Goal: Navigation & Orientation: Find specific page/section

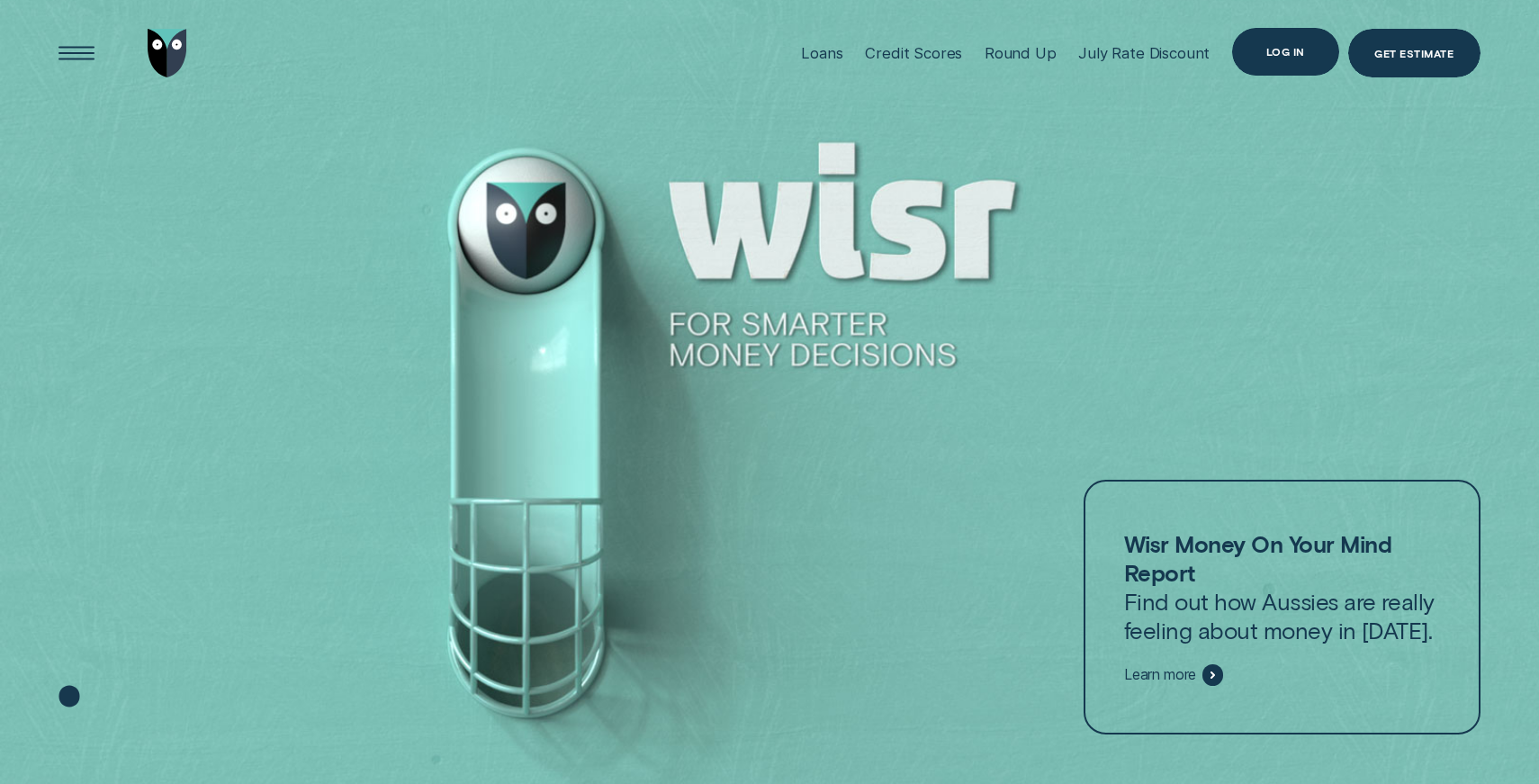
click at [1304, 55] on div "Log in" at bounding box center [1285, 51] width 107 height 48
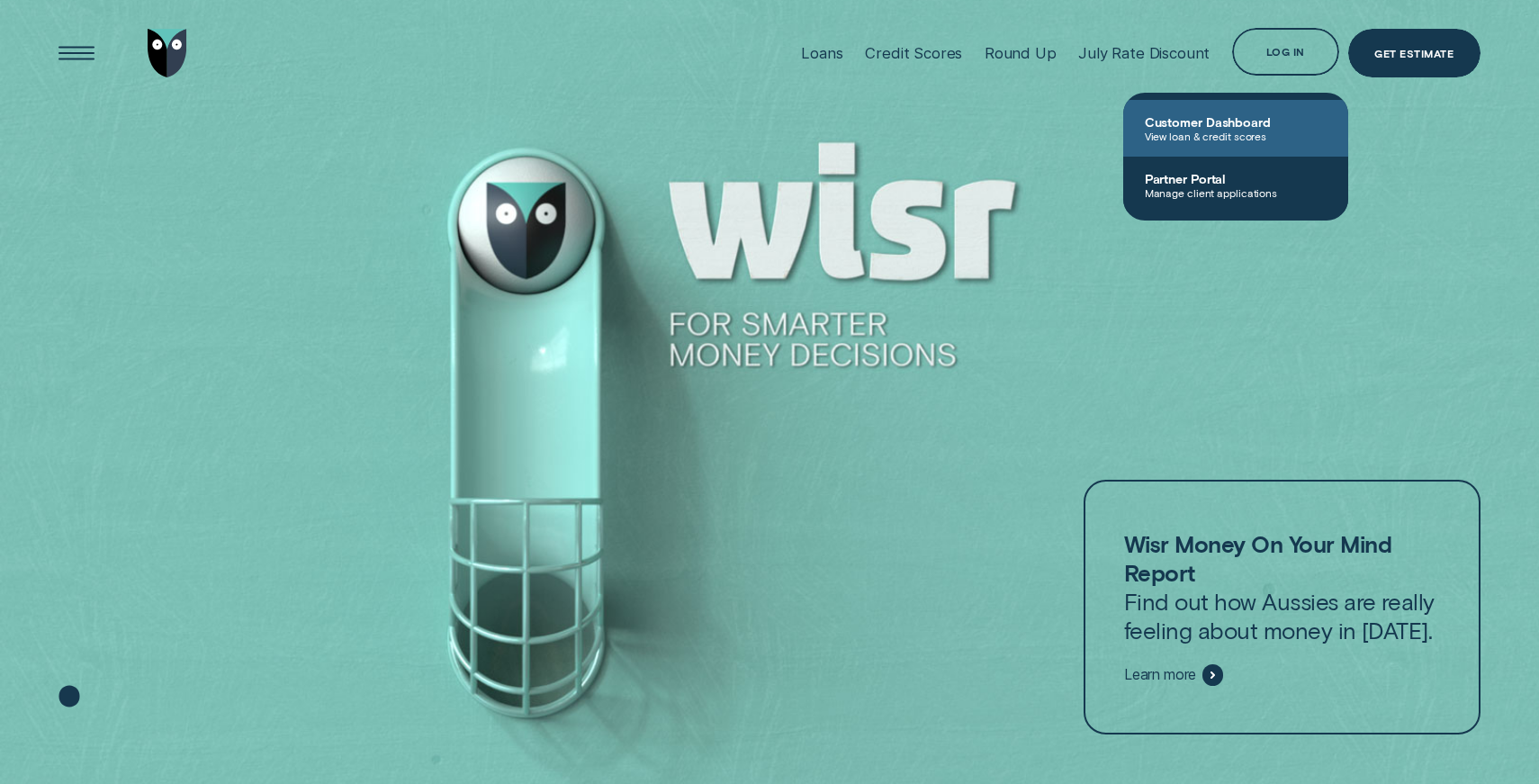
click at [1235, 129] on span "View loan & credit scores" at bounding box center [1235, 136] width 182 height 13
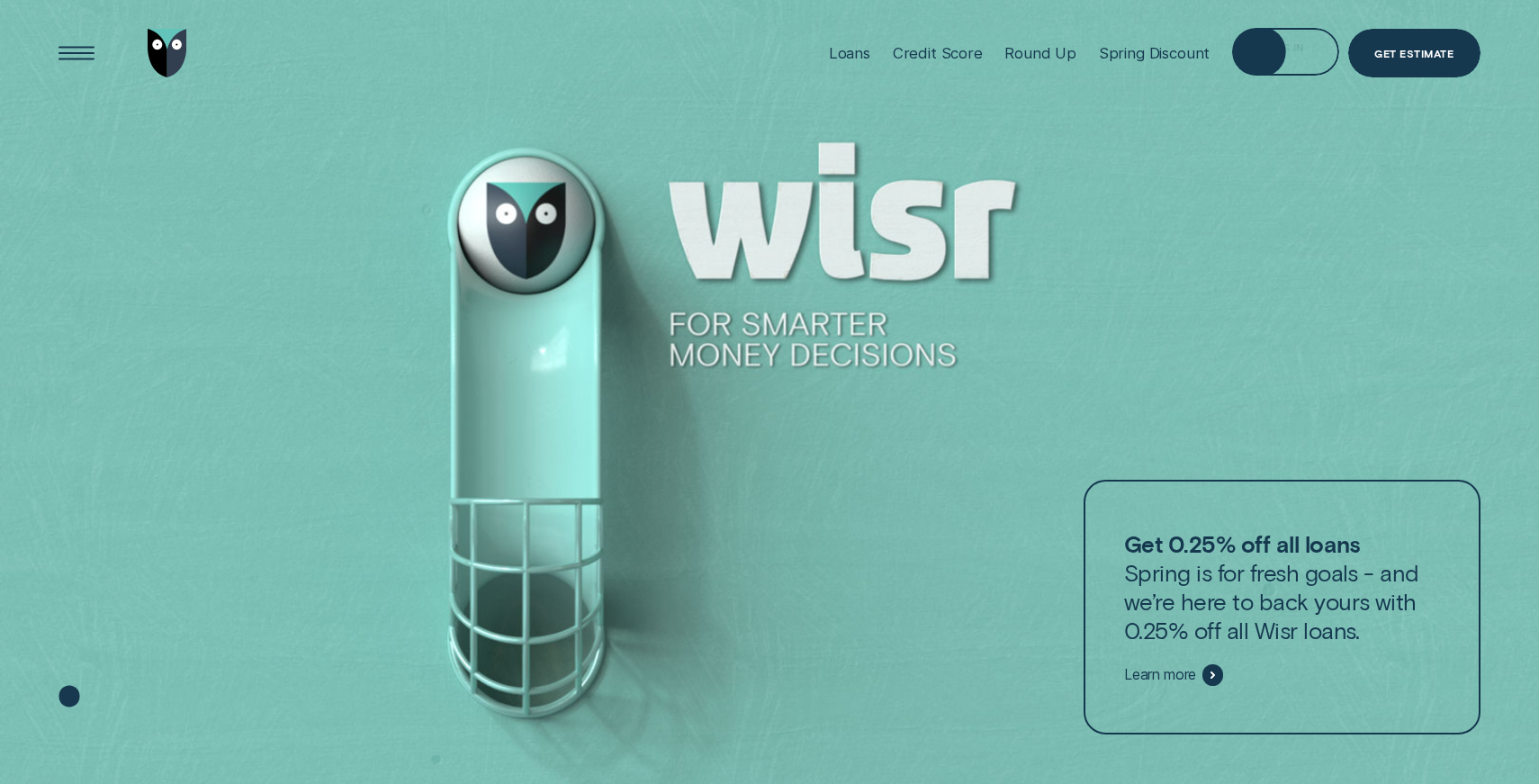
click at [1296, 37] on div "Log in" at bounding box center [1285, 51] width 107 height 48
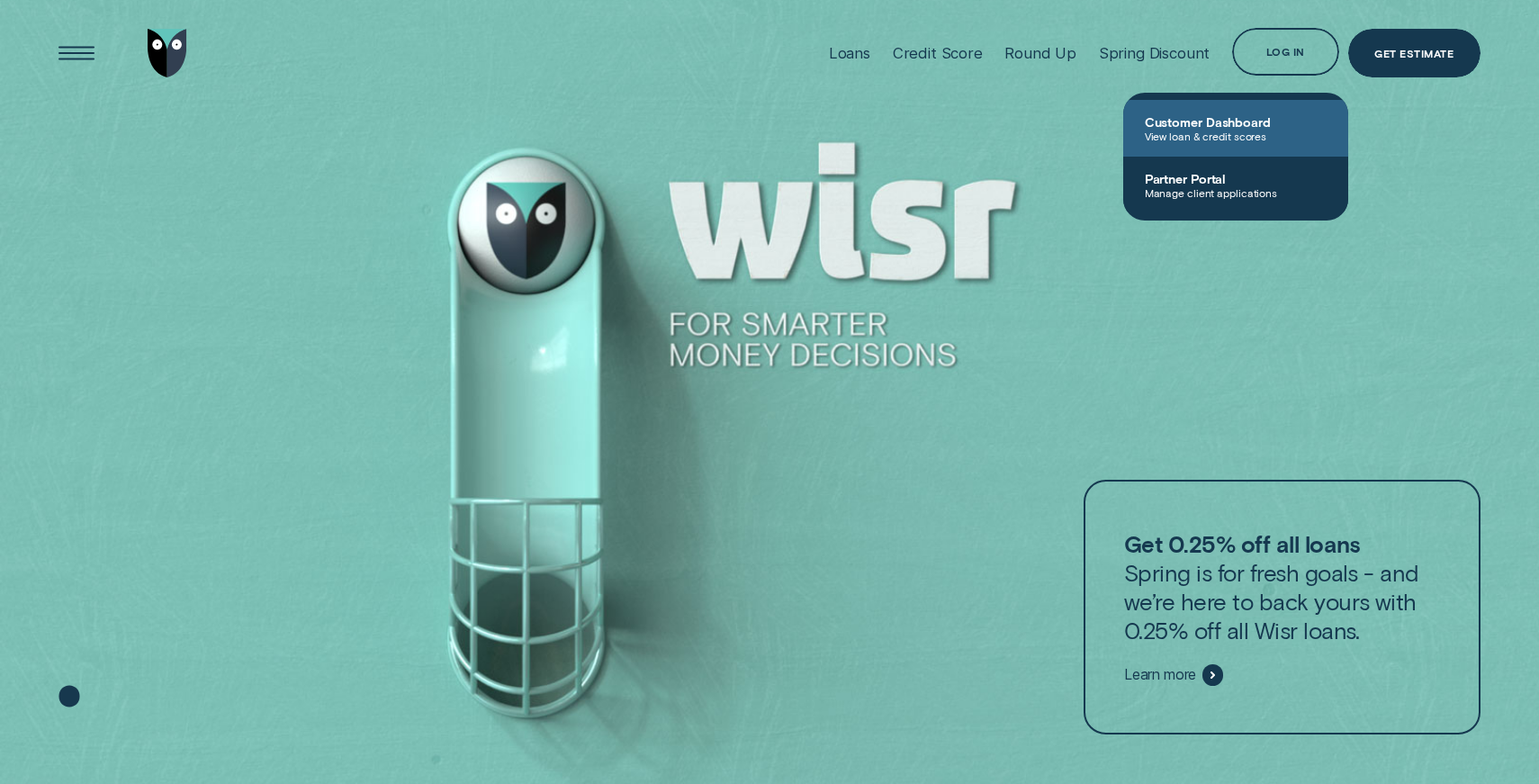
click at [1220, 132] on span "View loan & credit scores" at bounding box center [1235, 136] width 182 height 13
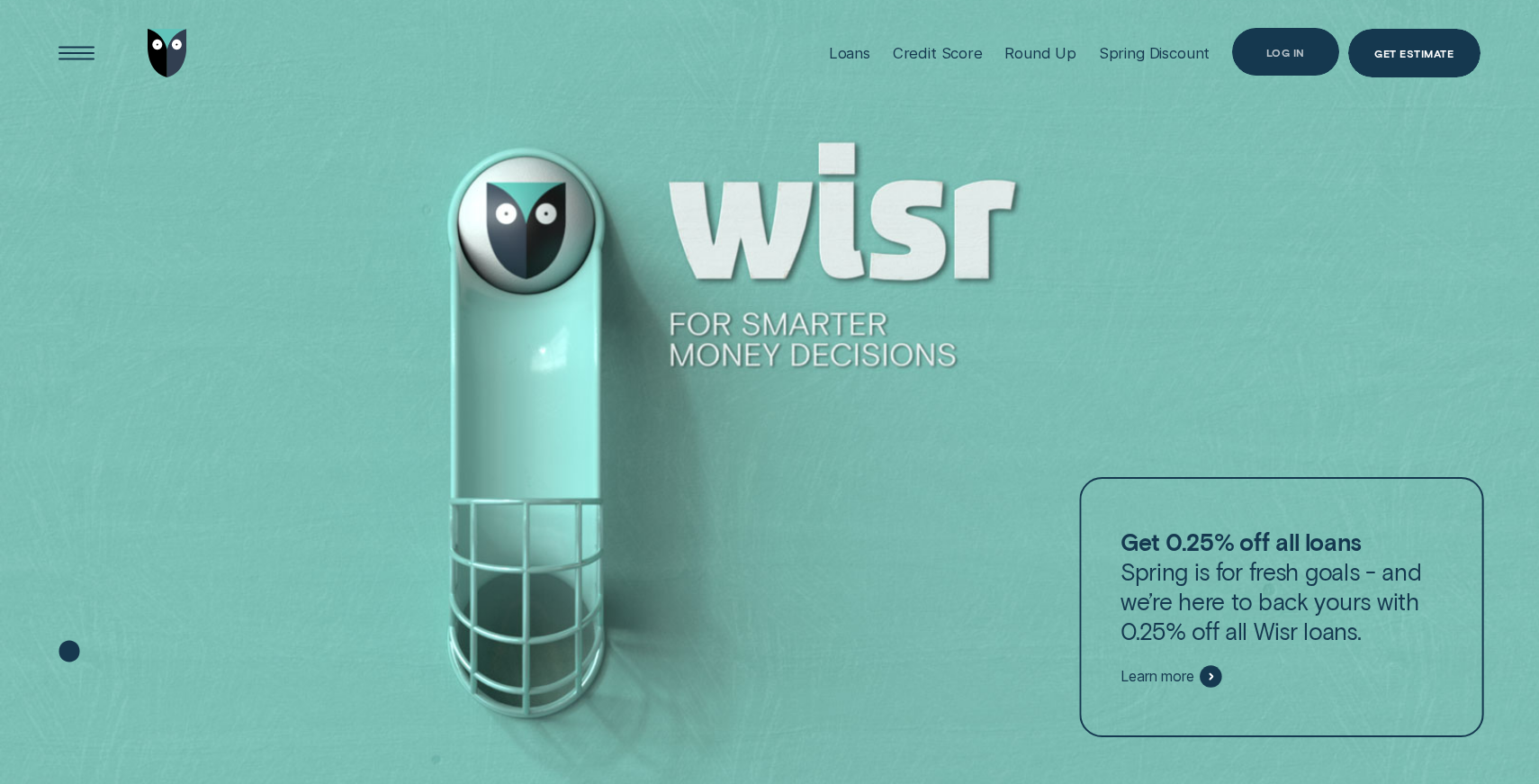
click at [1277, 68] on div "Log in" at bounding box center [1285, 51] width 107 height 48
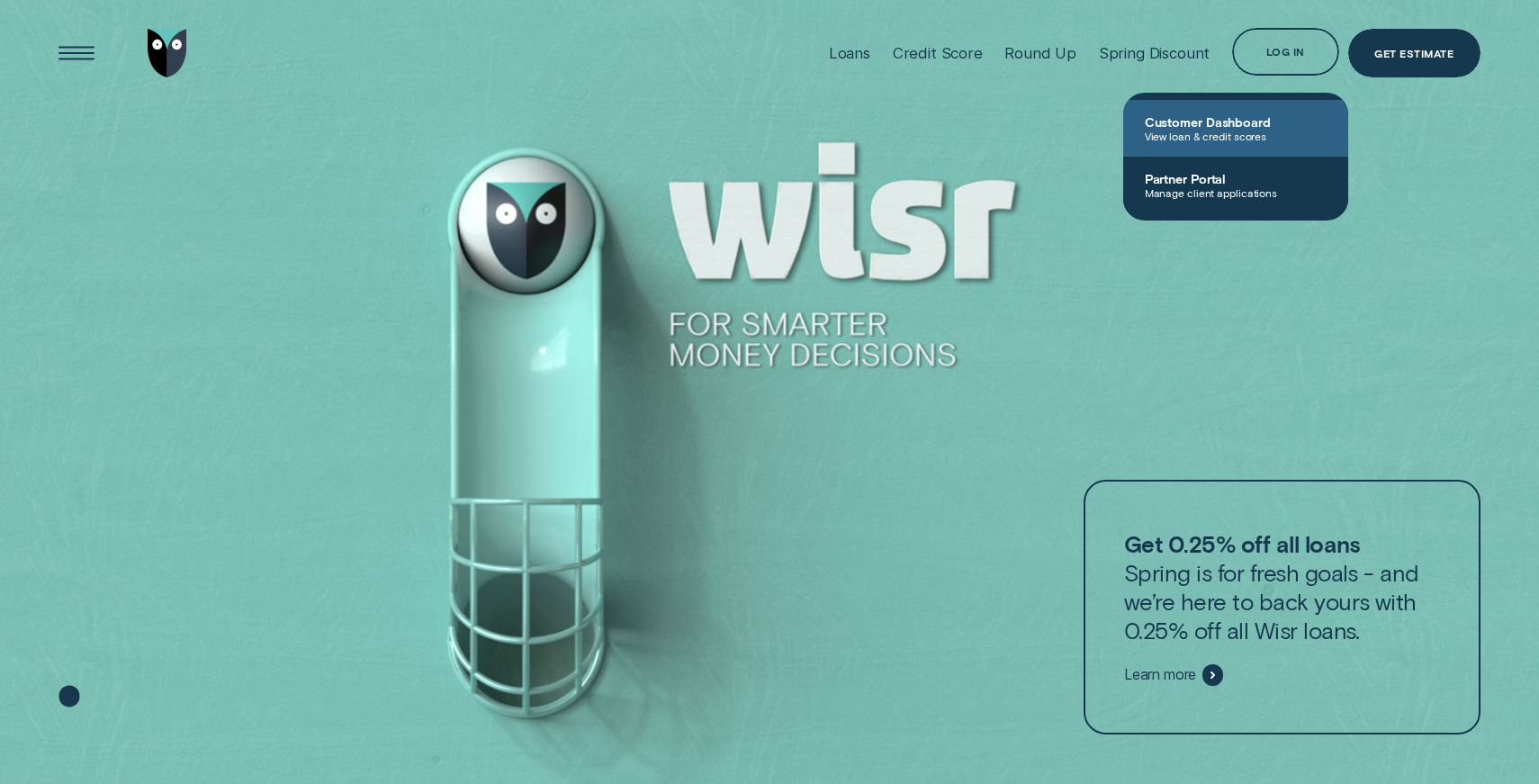
click at [1245, 124] on span "Customer Dashboard" at bounding box center [1235, 122] width 182 height 16
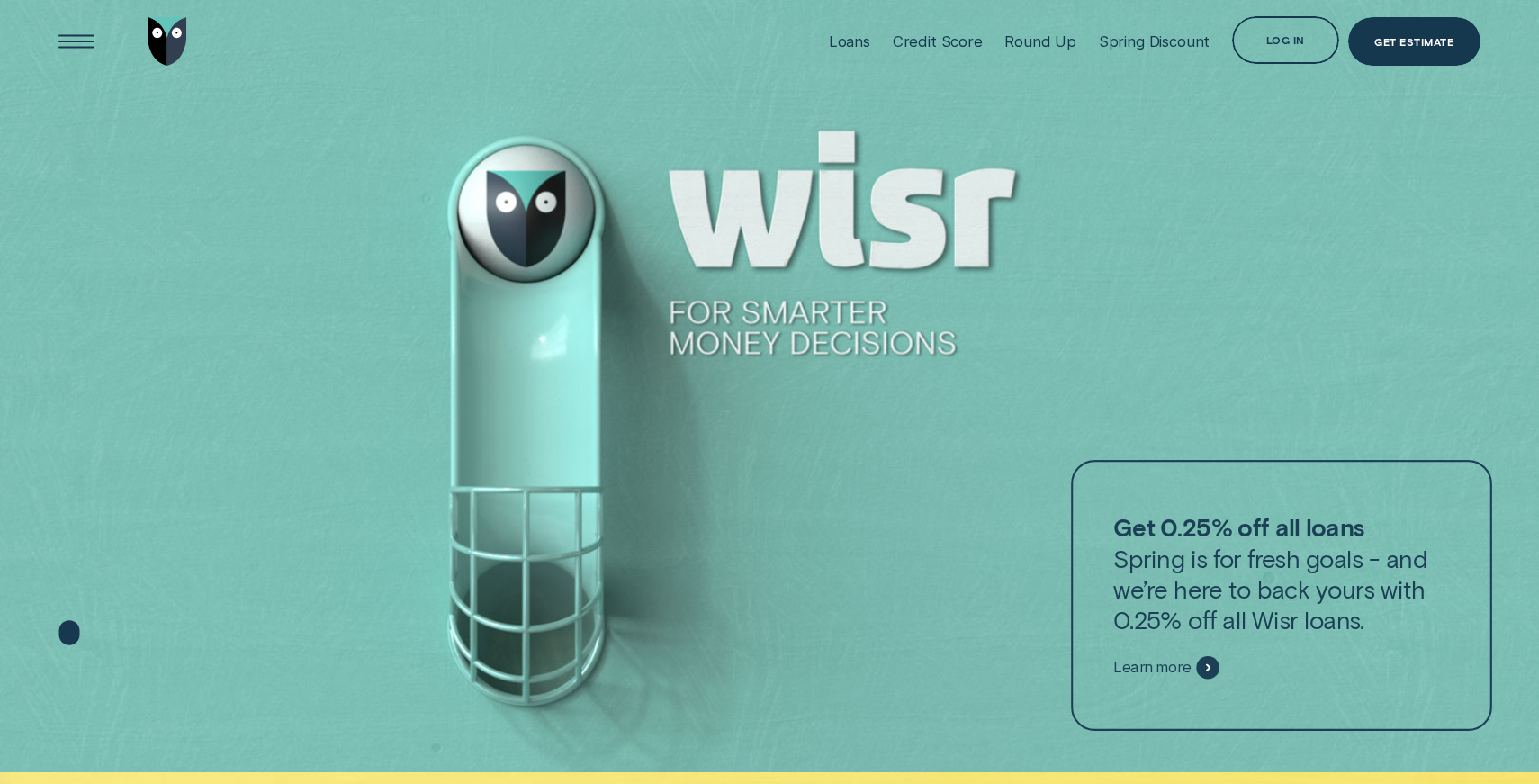
click at [1278, 61] on div "Log in" at bounding box center [1285, 40] width 107 height 48
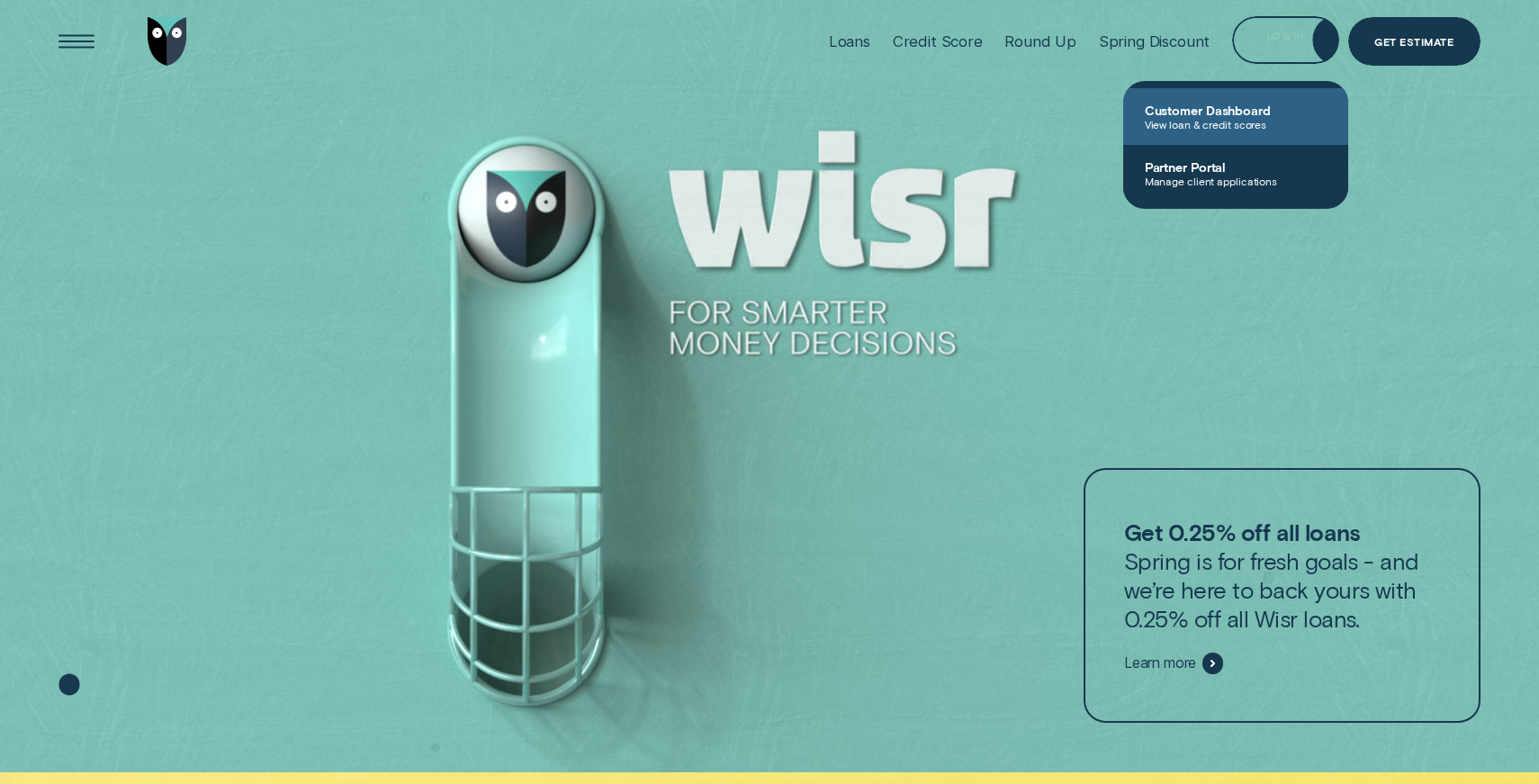
click at [1246, 123] on span "View loan & credit scores" at bounding box center [1235, 125] width 182 height 13
